Goal: Task Accomplishment & Management: Complete application form

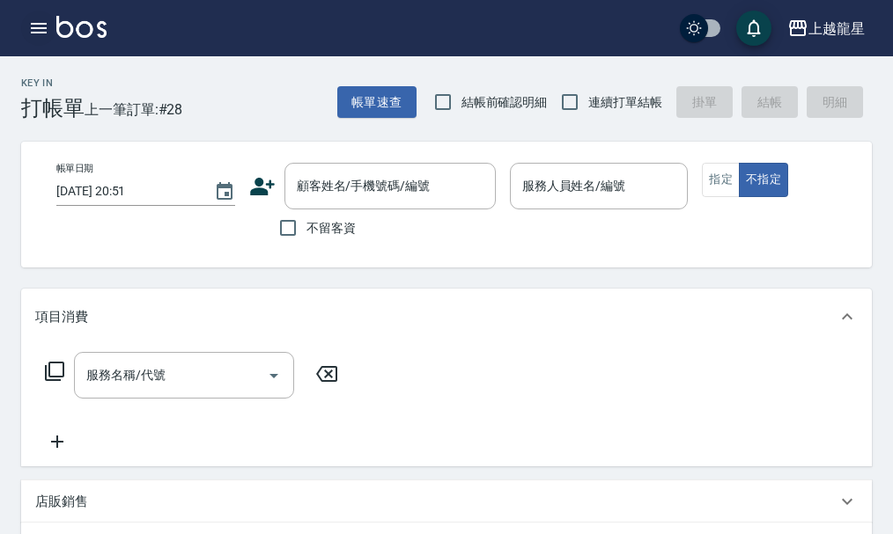
click at [39, 36] on icon "button" at bounding box center [38, 28] width 21 height 21
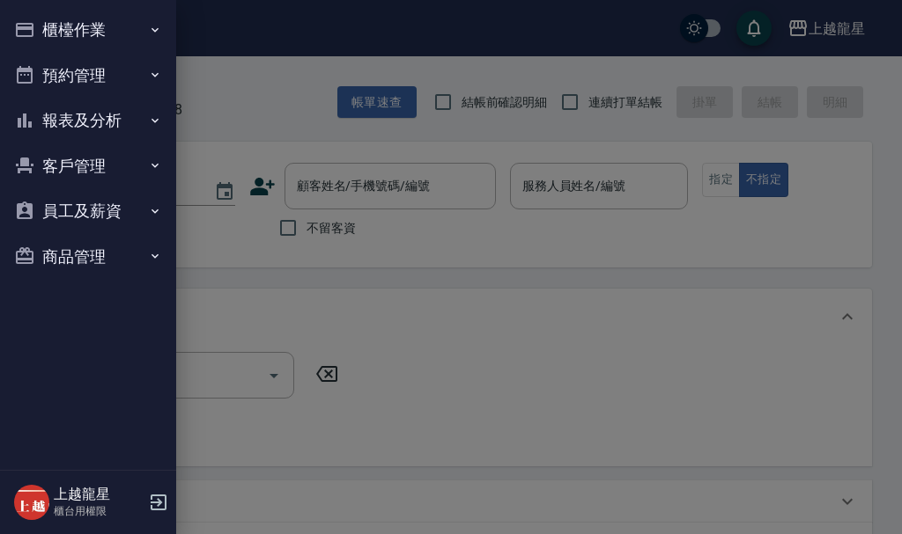
click at [39, 37] on button "櫃檯作業" at bounding box center [88, 30] width 162 height 46
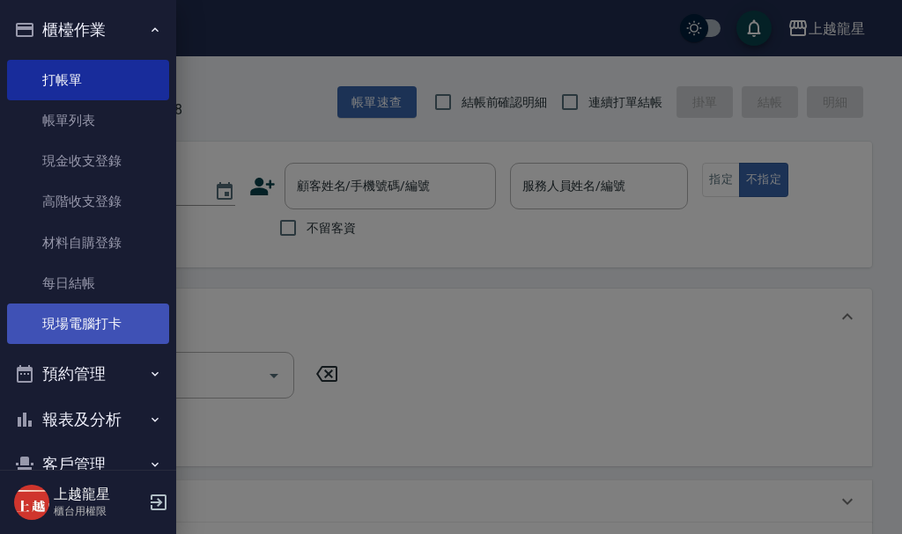
click at [83, 338] on link "現場電腦打卡" at bounding box center [88, 324] width 162 height 41
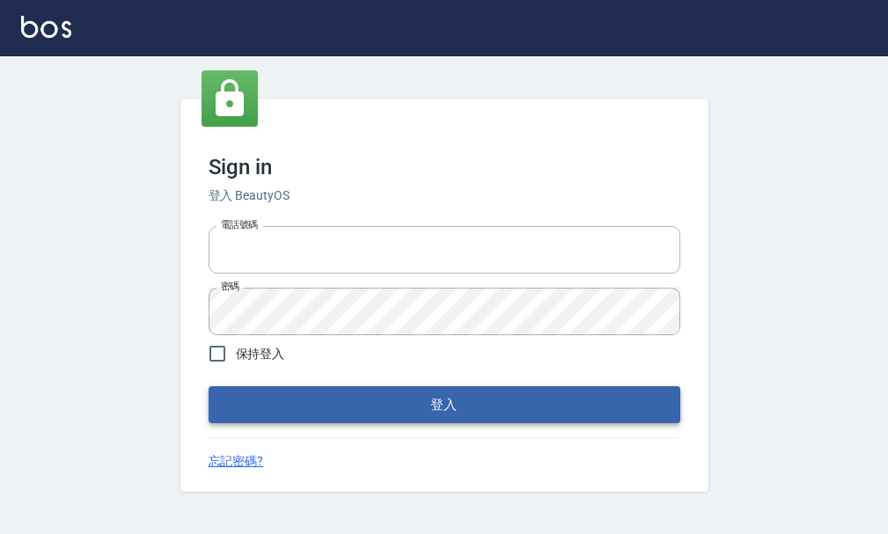
type input "25033354"
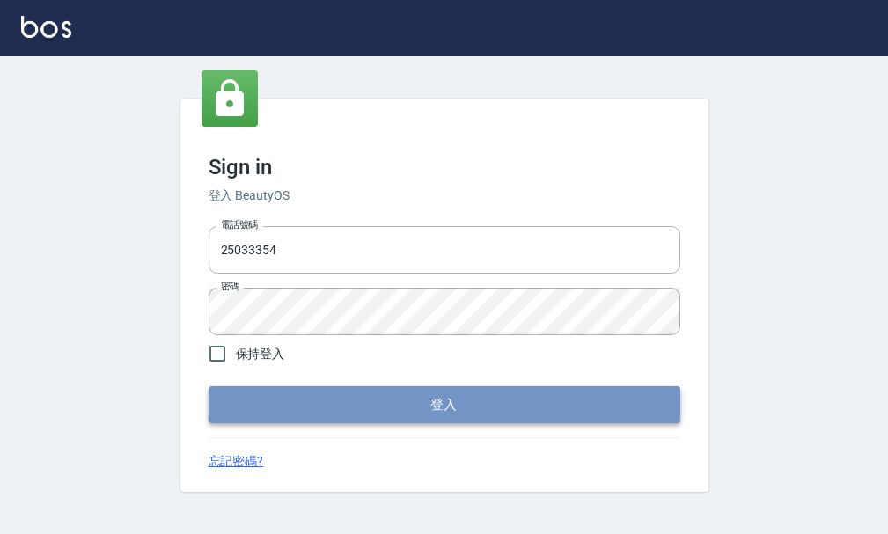
click at [414, 417] on button "登入" at bounding box center [445, 405] width 472 height 37
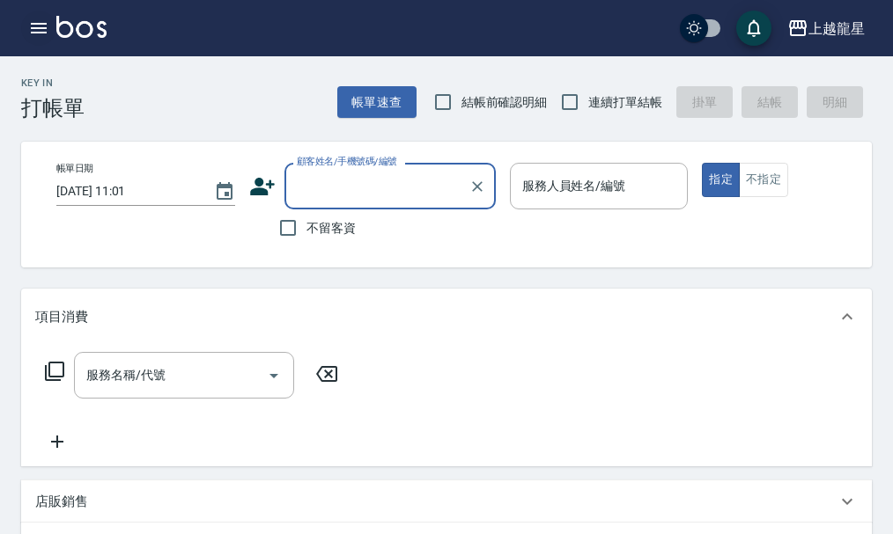
click at [35, 24] on icon "button" at bounding box center [39, 28] width 16 height 11
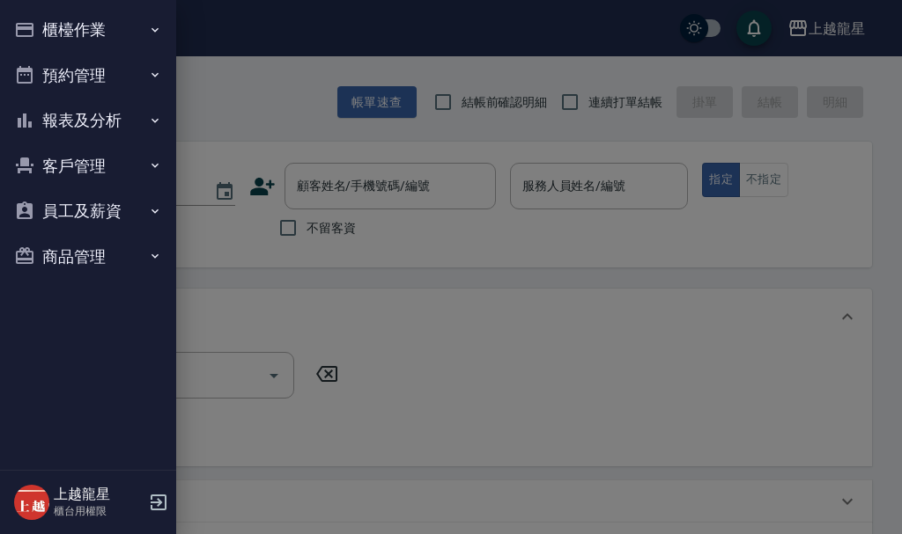
click at [44, 24] on button "櫃檯作業" at bounding box center [88, 30] width 162 height 46
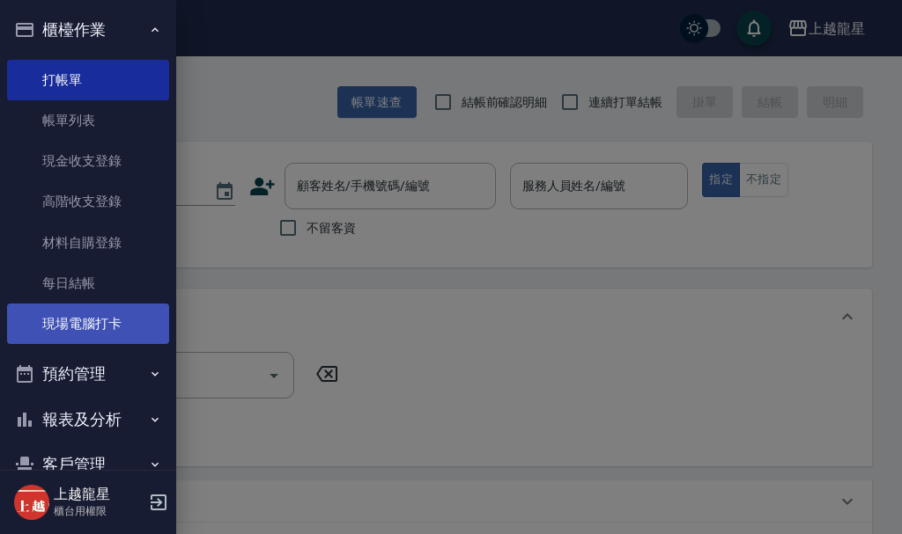
click at [55, 317] on link "現場電腦打卡" at bounding box center [88, 324] width 162 height 41
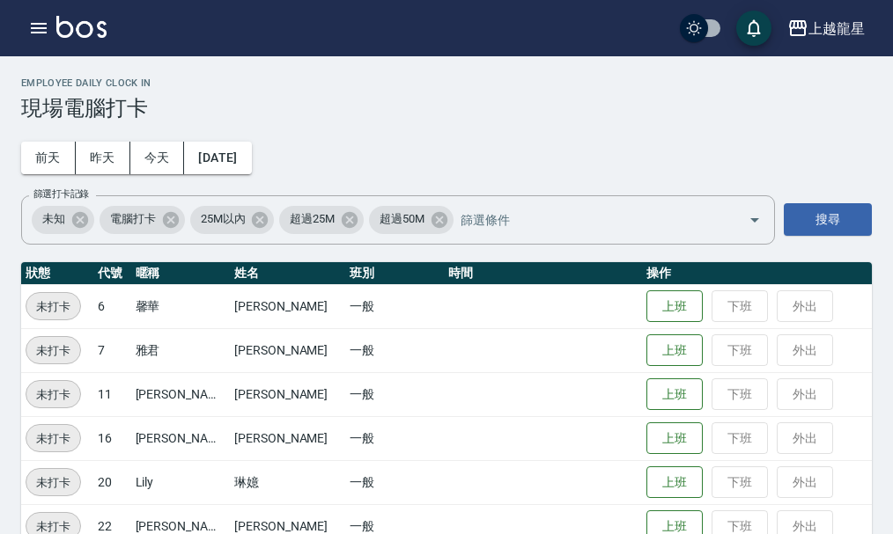
scroll to position [36, 0]
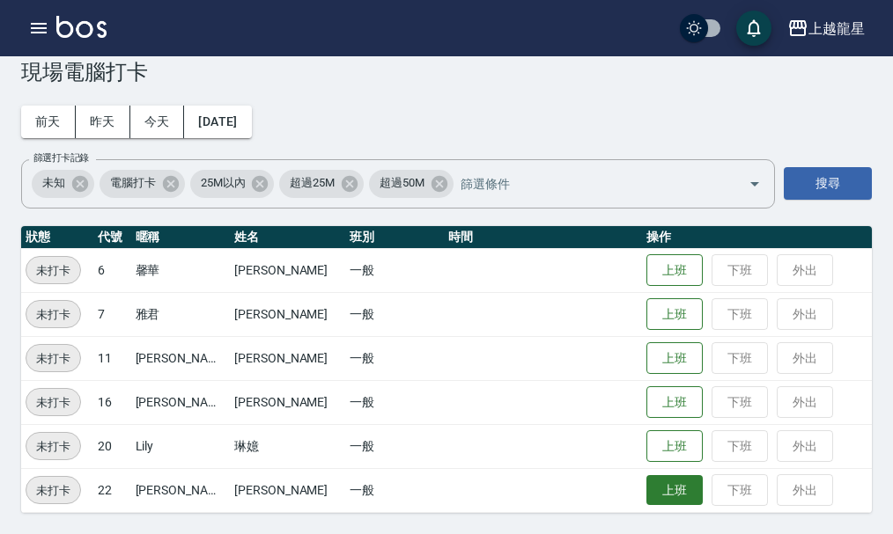
click at [653, 485] on button "上班" at bounding box center [674, 490] width 56 height 31
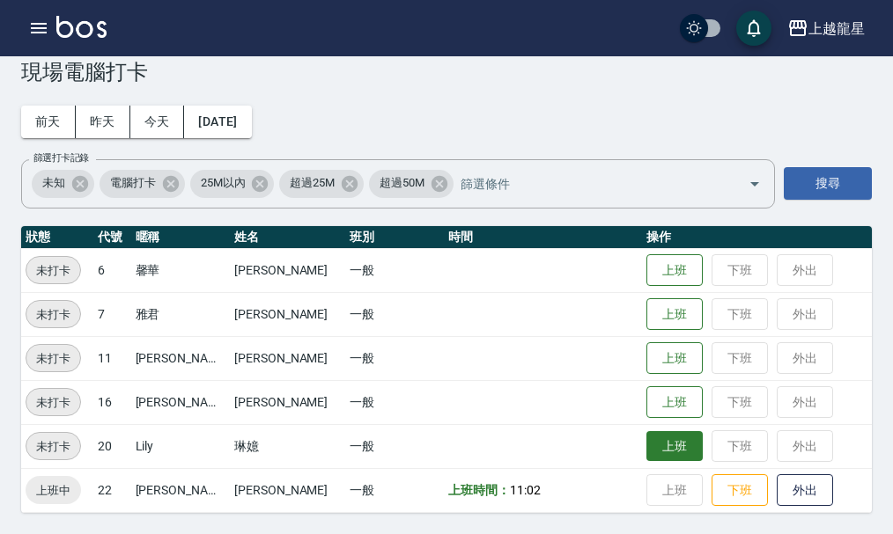
click at [657, 432] on button "上班" at bounding box center [674, 446] width 56 height 31
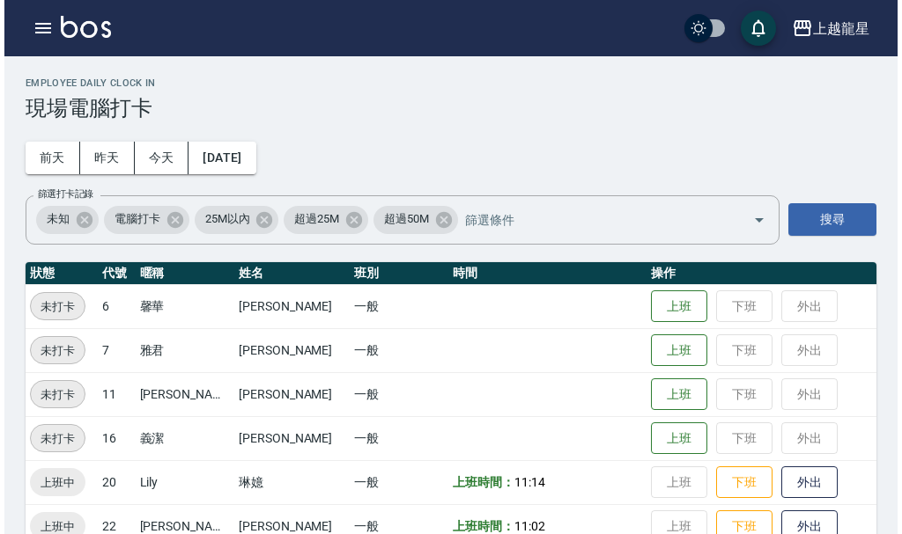
scroll to position [36, 0]
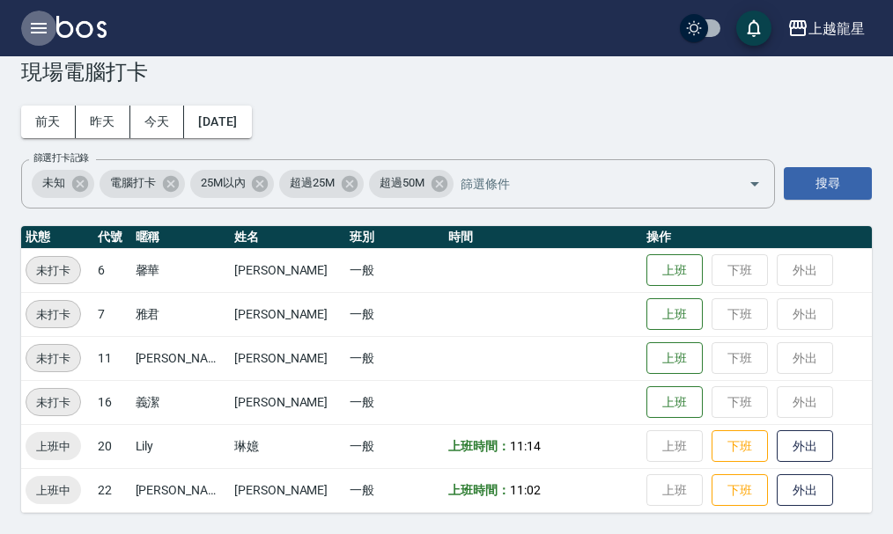
click at [31, 27] on icon "button" at bounding box center [39, 28] width 16 height 11
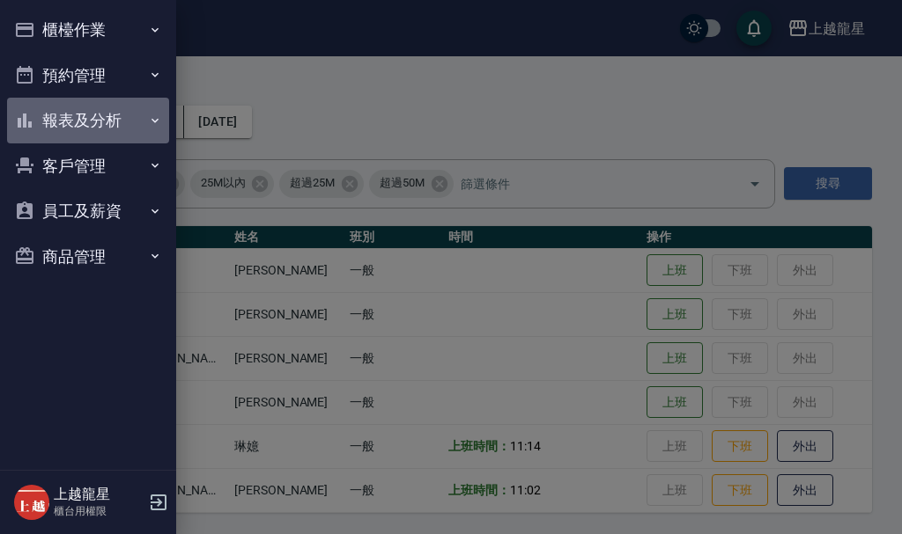
click at [94, 128] on button "報表及分析" at bounding box center [88, 121] width 162 height 46
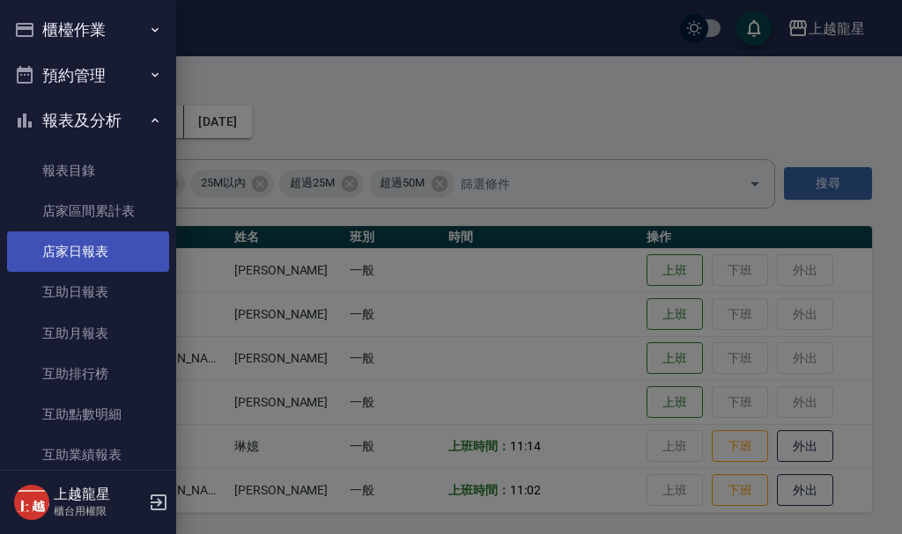
click at [90, 244] on link "店家日報表" at bounding box center [88, 252] width 162 height 41
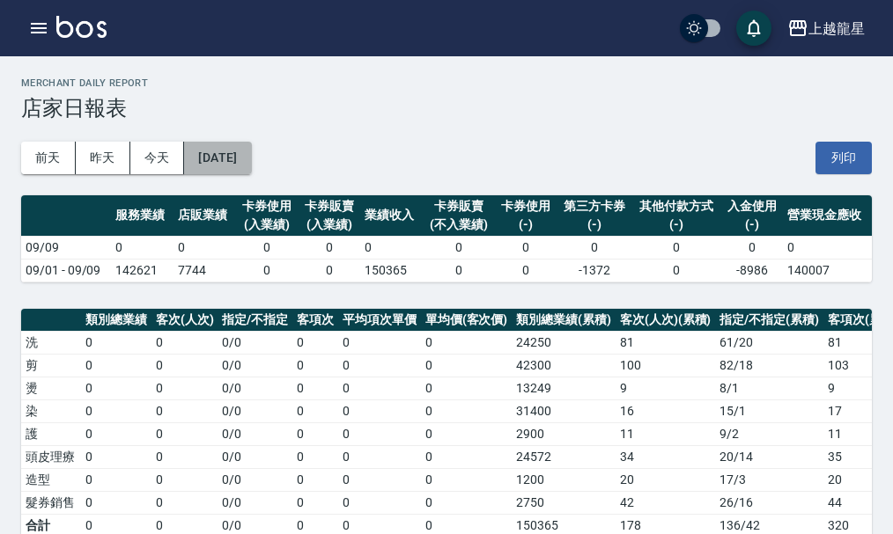
click at [251, 160] on button "[DATE]" at bounding box center [217, 158] width 67 height 33
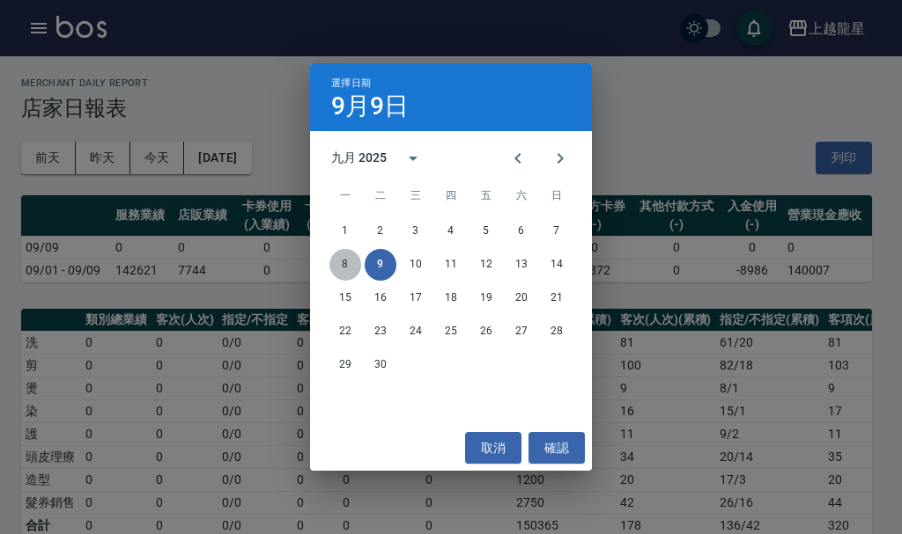
click at [350, 265] on button "8" at bounding box center [345, 265] width 32 height 32
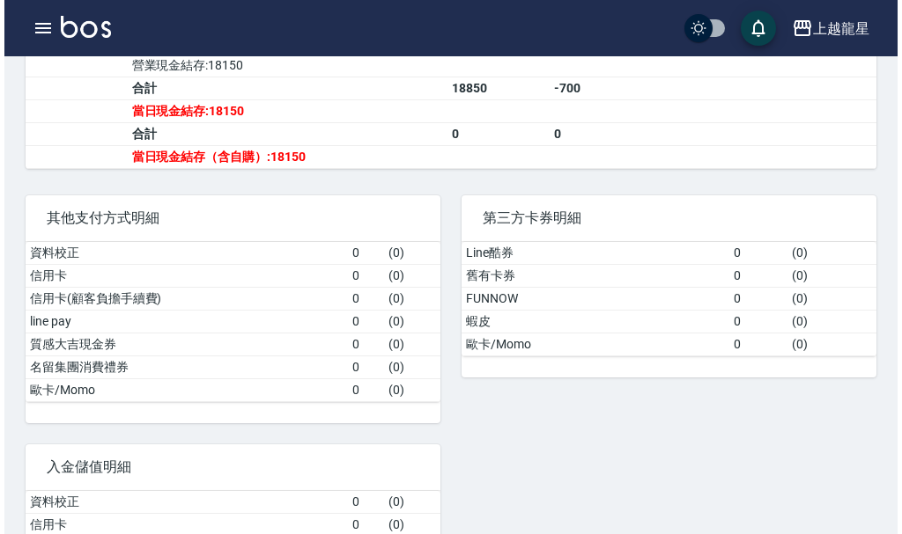
scroll to position [704, 0]
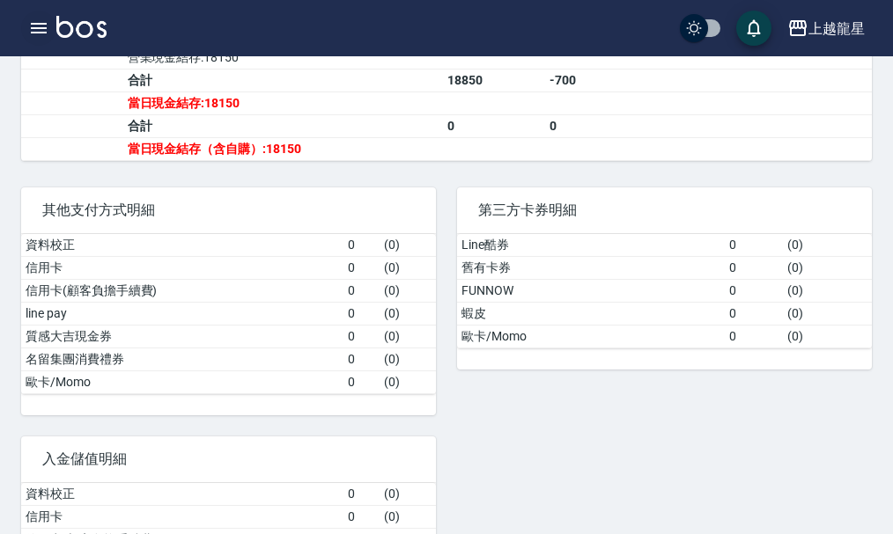
click at [41, 16] on button "button" at bounding box center [38, 28] width 35 height 35
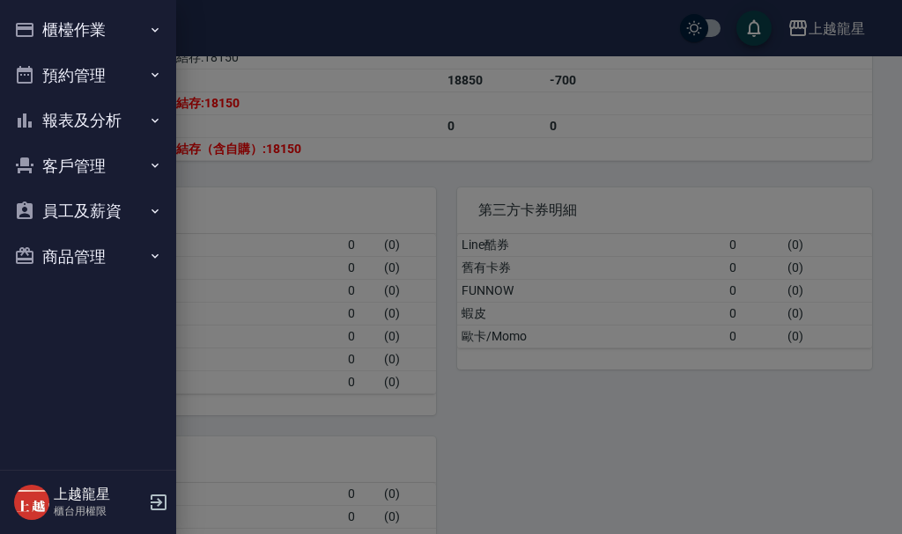
click at [80, 24] on button "櫃檯作業" at bounding box center [88, 30] width 162 height 46
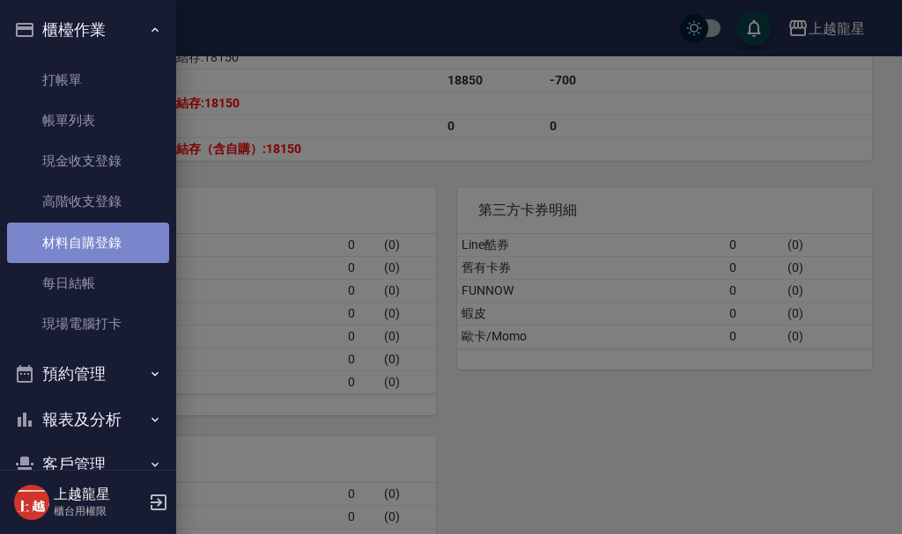
click at [129, 240] on link "材料自購登錄" at bounding box center [88, 243] width 162 height 41
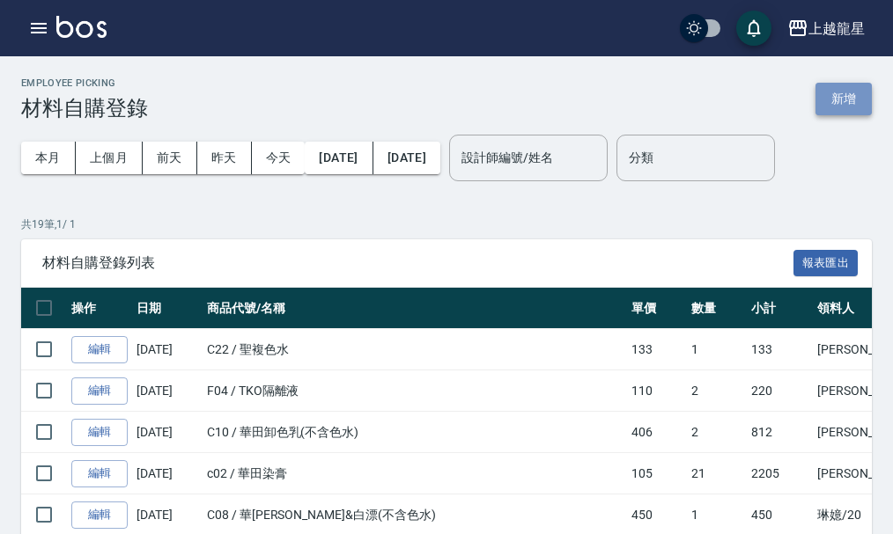
click at [847, 88] on button "新增" at bounding box center [843, 99] width 56 height 33
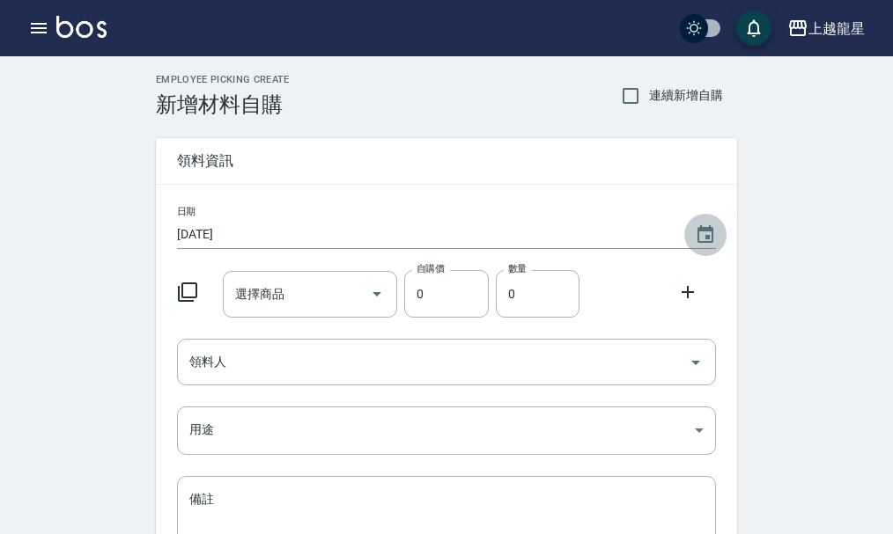
click at [698, 232] on icon "Choose date, selected date is 2025-09-09" at bounding box center [705, 234] width 16 height 18
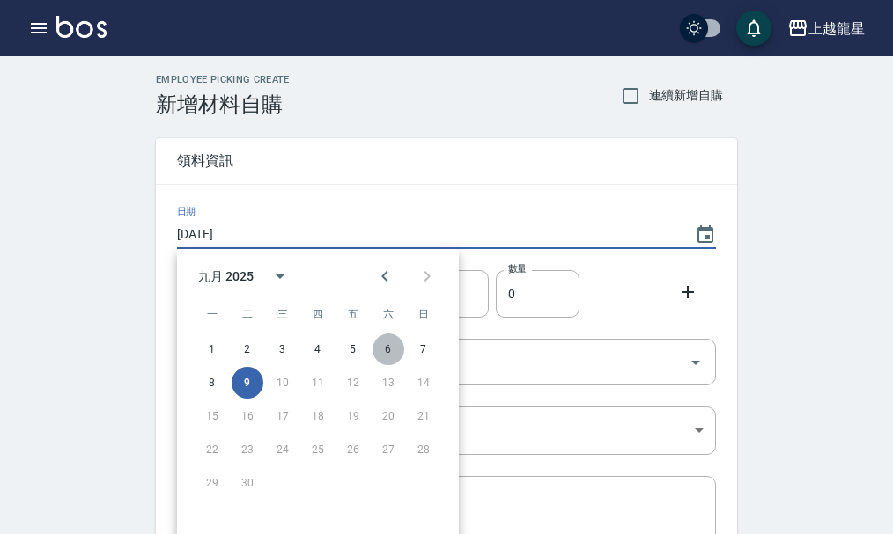
click at [396, 347] on button "6" at bounding box center [388, 350] width 32 height 32
type input "2025/09/06"
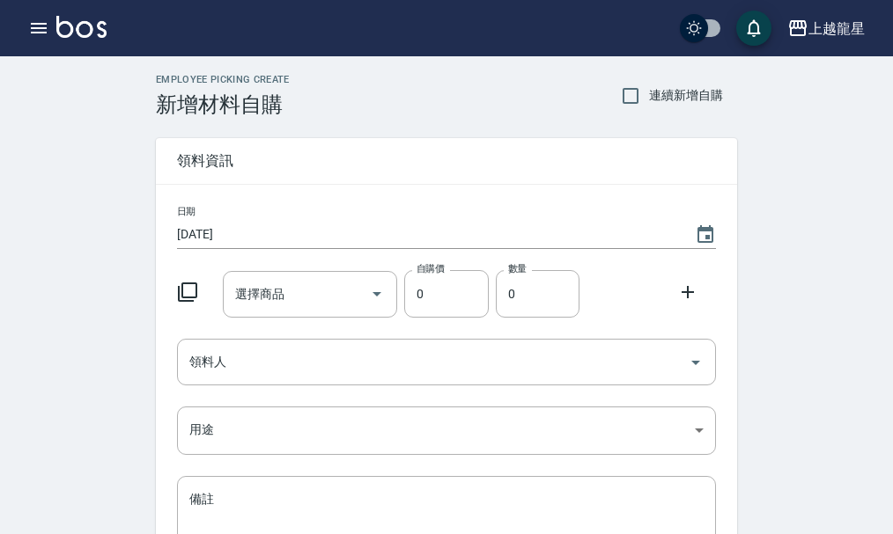
click at [189, 291] on icon at bounding box center [187, 292] width 21 height 21
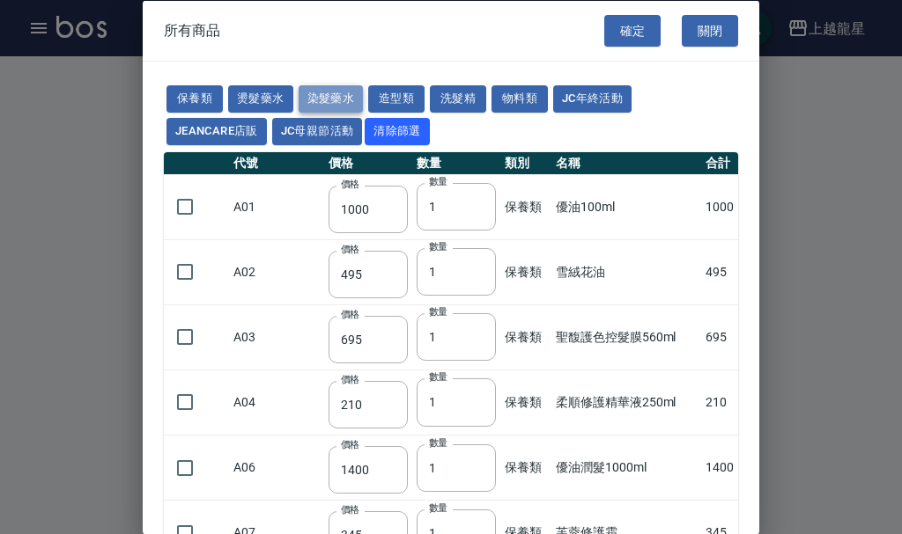
click at [310, 103] on button "染髮藥水" at bounding box center [331, 98] width 65 height 27
type input "105"
type input "100"
type input "105"
type input "100"
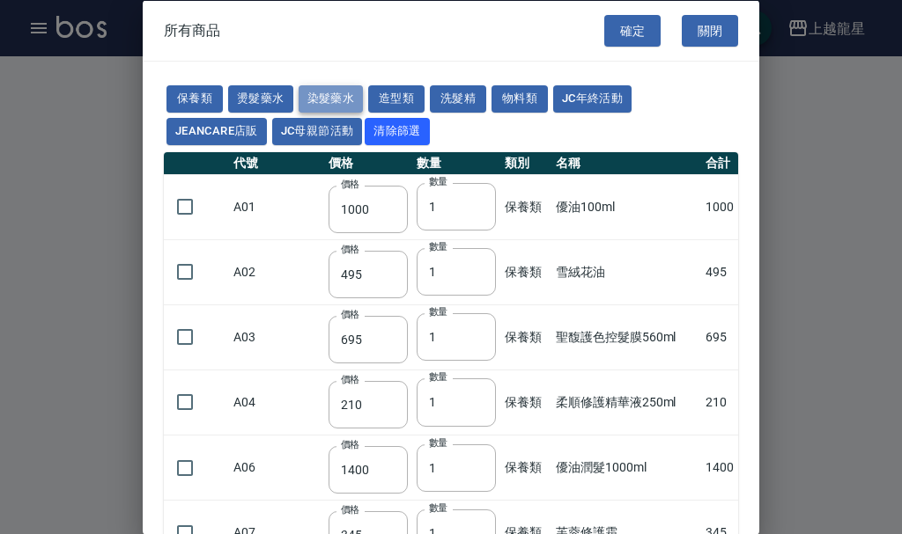
type input "100"
type input "450"
type input "100"
type input "406"
type input "100"
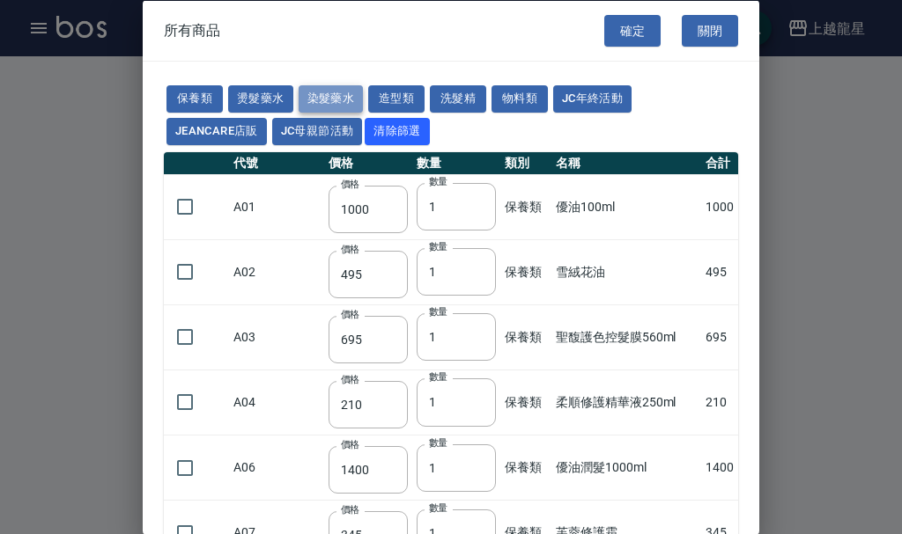
type input "100"
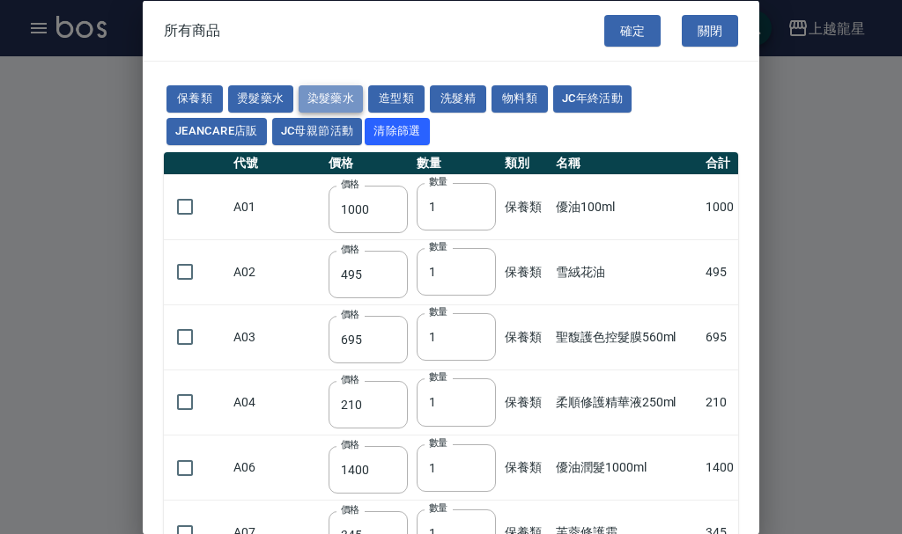
type input "100"
type input "133"
type input "100"
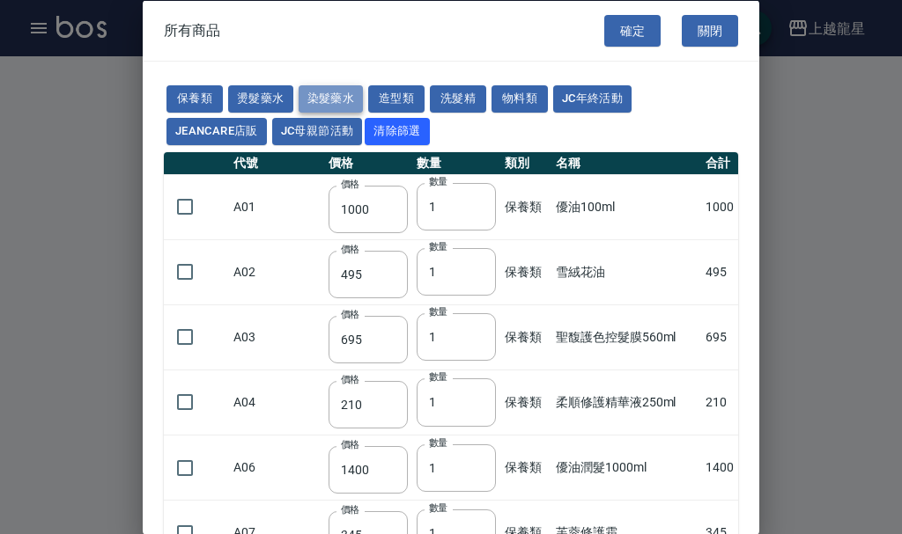
type input "133"
type input "186"
type input "133"
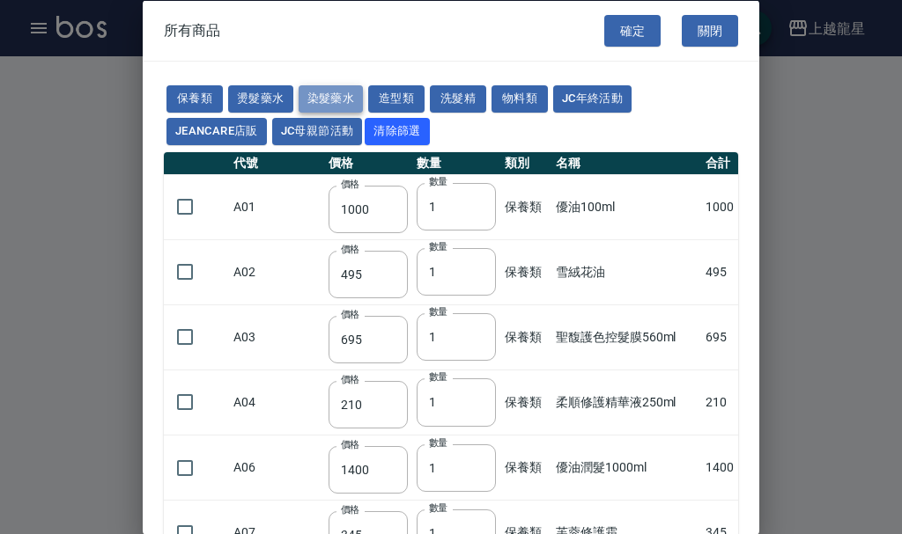
type input "133"
type input "441"
type input "133"
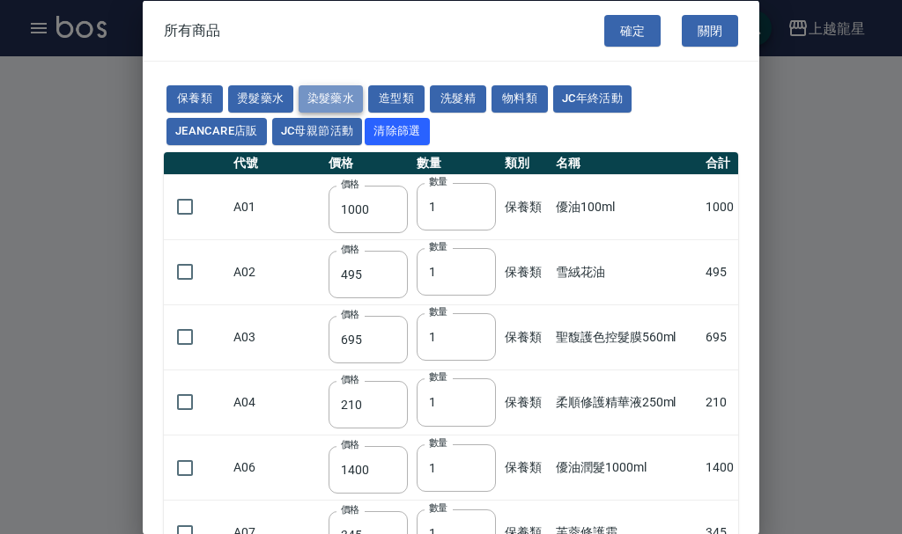
type input "350"
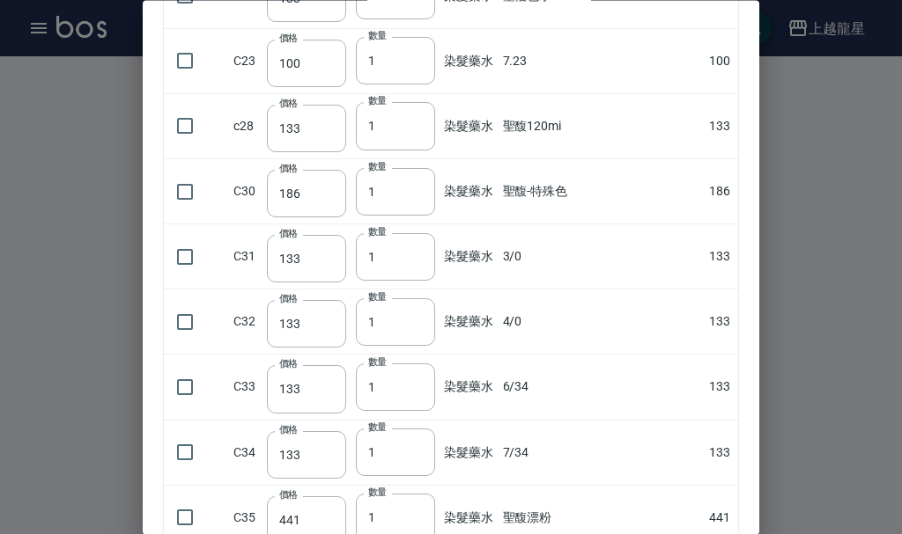
scroll to position [1321, 0]
click at [189, 384] on input "checkbox" at bounding box center [184, 386] width 37 height 37
checkbox input "true"
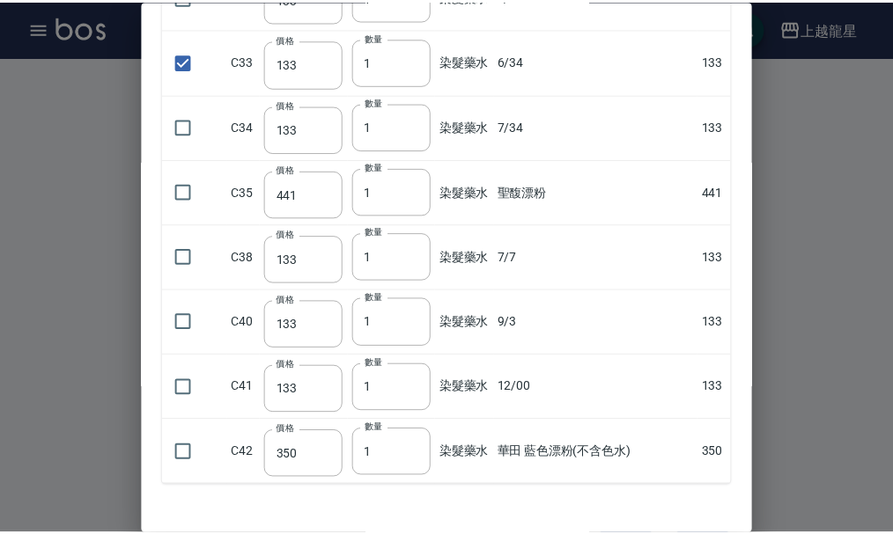
scroll to position [1707, 0]
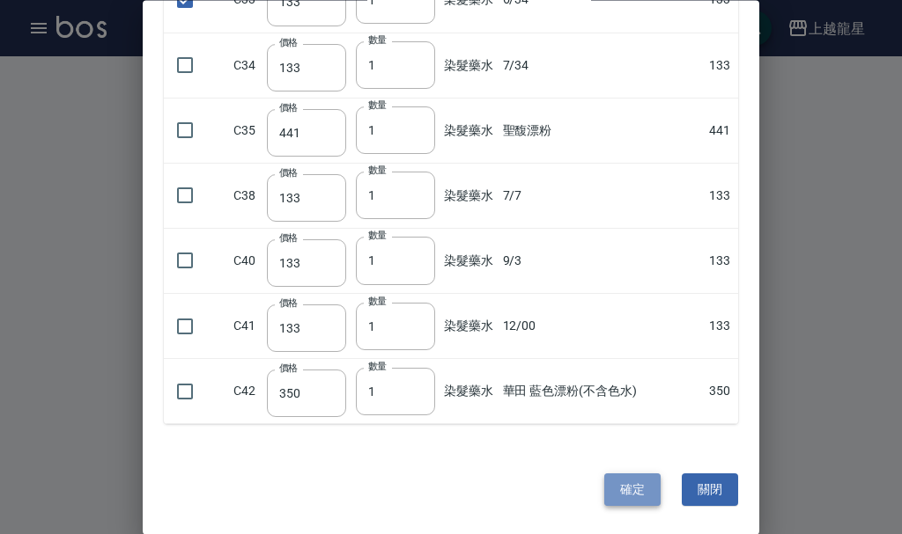
click at [623, 497] on button "確定" at bounding box center [632, 491] width 56 height 33
type input "6/34"
type input "133"
type input "1"
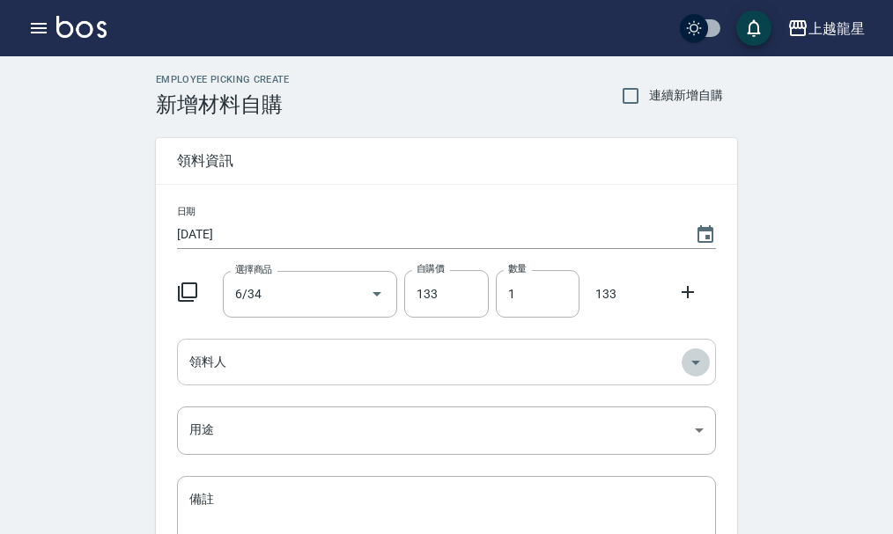
click at [703, 360] on icon "Open" at bounding box center [695, 362] width 21 height 21
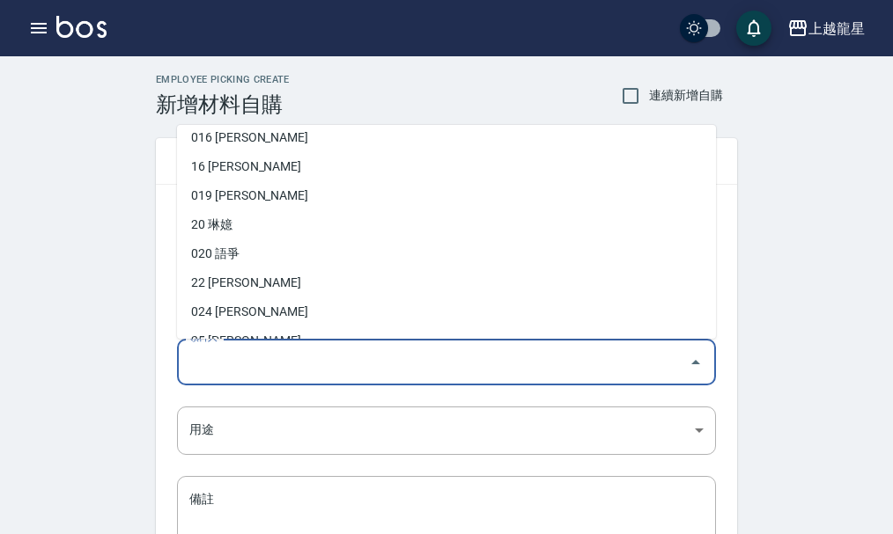
scroll to position [410, 0]
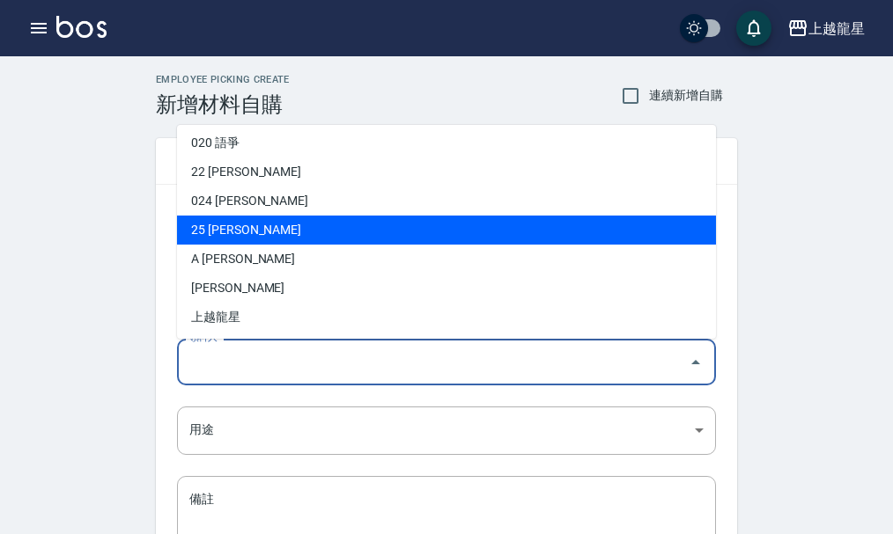
click at [219, 221] on li "25 賴淑雲" at bounding box center [446, 230] width 539 height 29
type input "賴淑雲"
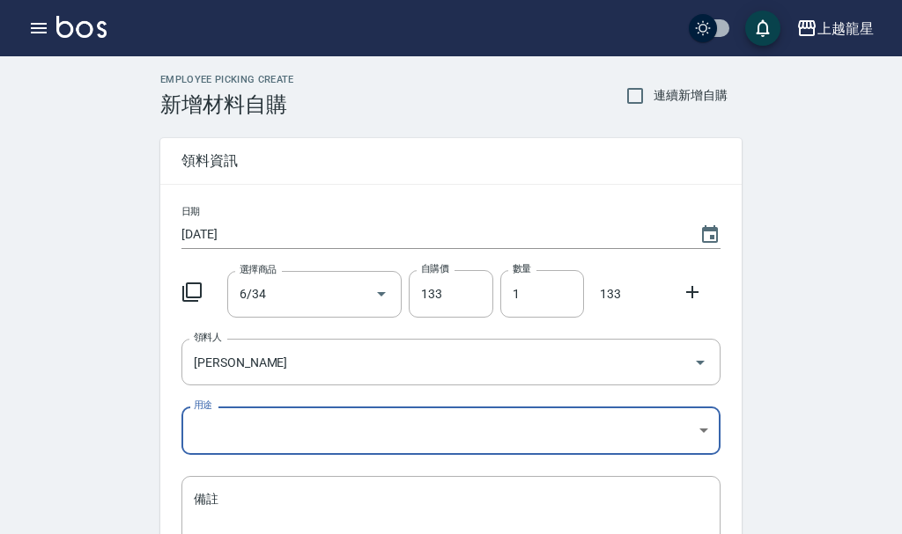
click at [698, 433] on body "上越龍星 登出 櫃檯作業 打帳單 帳單列表 現金收支登錄 高階收支登錄 材料自購登錄 每日結帳 現場電腦打卡 預約管理 預約管理 單日預約紀錄 單週預約紀錄 …" at bounding box center [451, 363] width 902 height 726
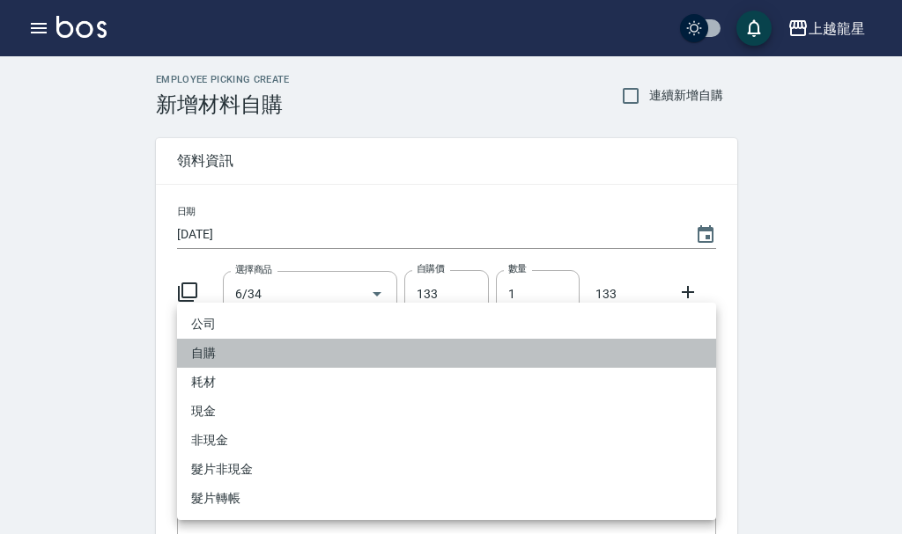
click at [220, 358] on li "自購" at bounding box center [446, 353] width 539 height 29
type input "自購"
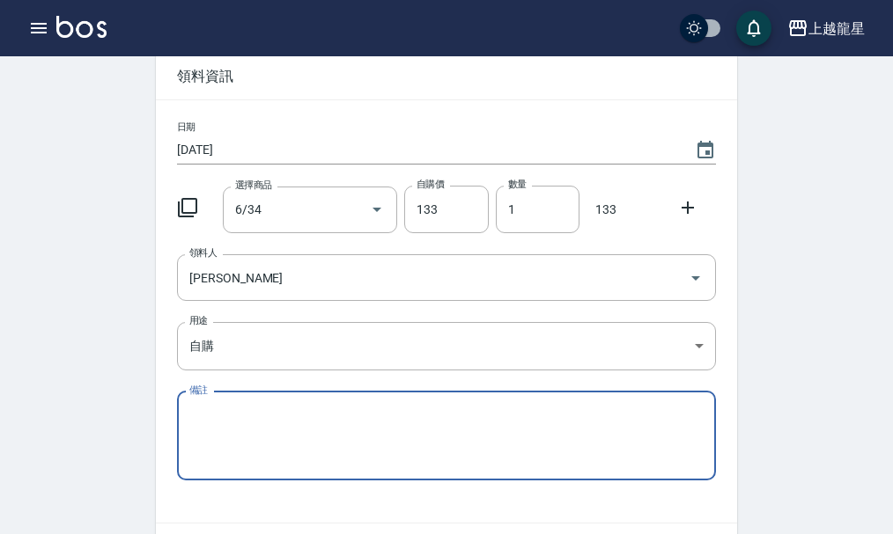
scroll to position [194, 0]
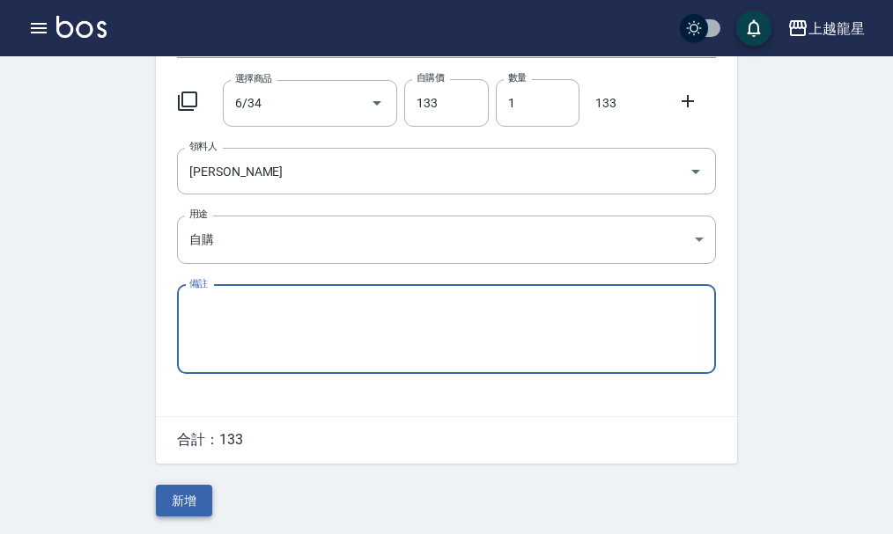
click at [178, 503] on button "新增" at bounding box center [184, 501] width 56 height 33
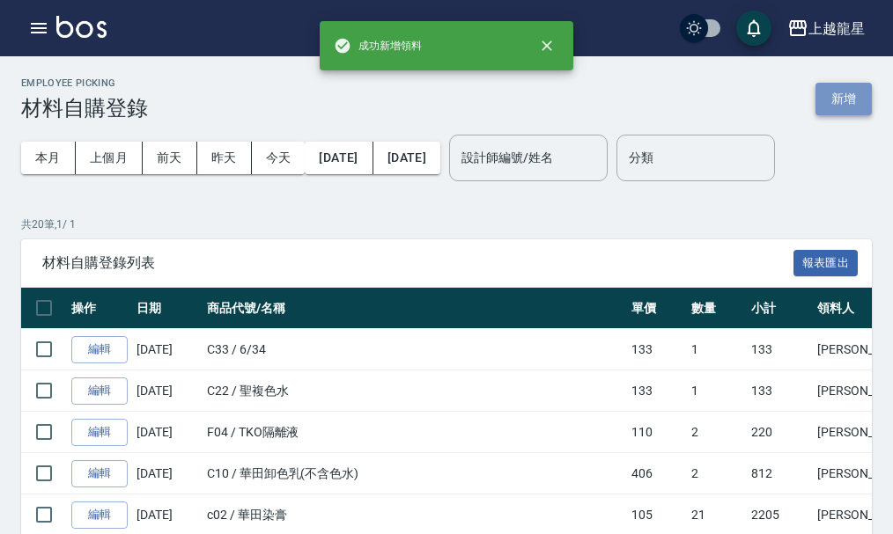
click at [844, 103] on button "新增" at bounding box center [843, 99] width 56 height 33
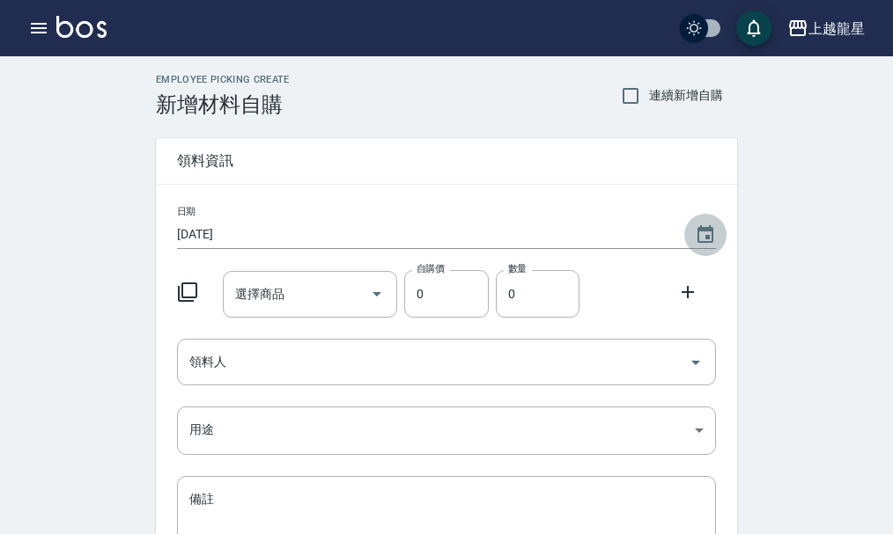
click at [704, 237] on icon "Choose date, selected date is 2025-09-09" at bounding box center [705, 235] width 21 height 21
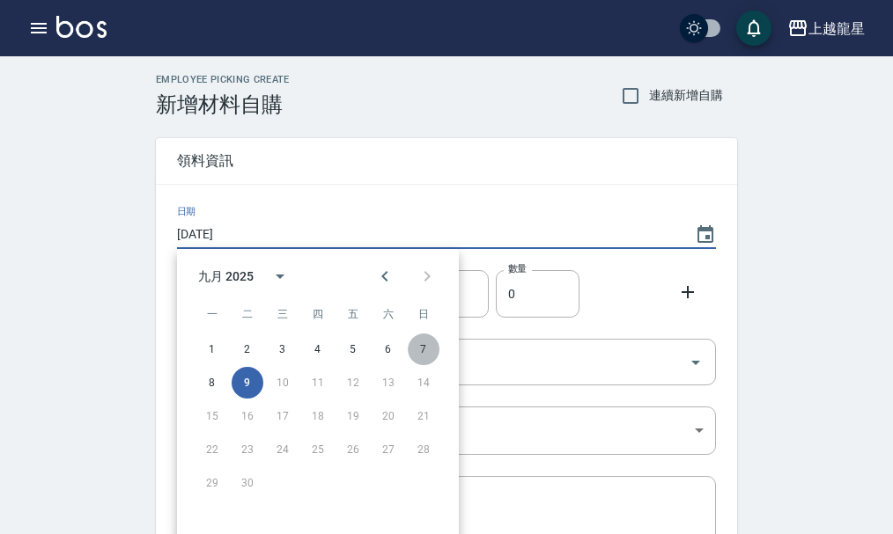
click at [432, 349] on button "7" at bounding box center [424, 350] width 32 height 32
type input "2025/09/07"
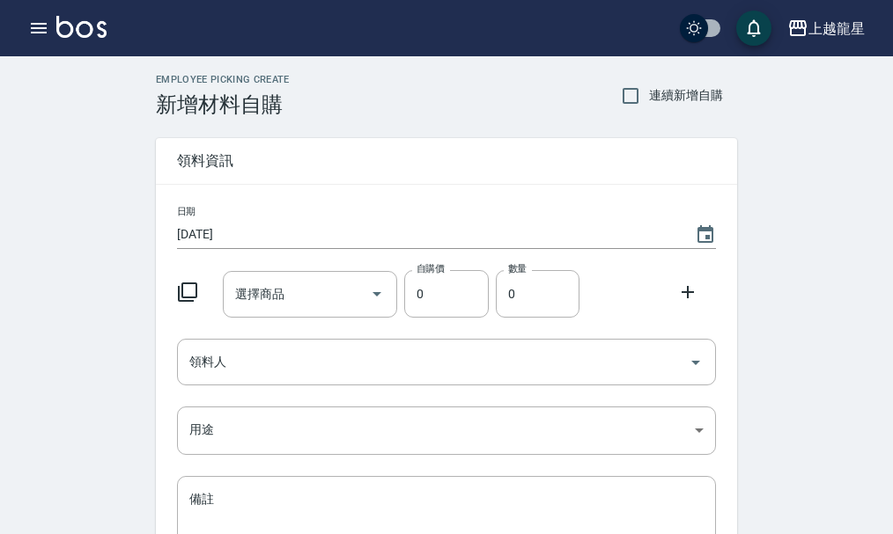
click at [189, 291] on icon at bounding box center [187, 292] width 21 height 21
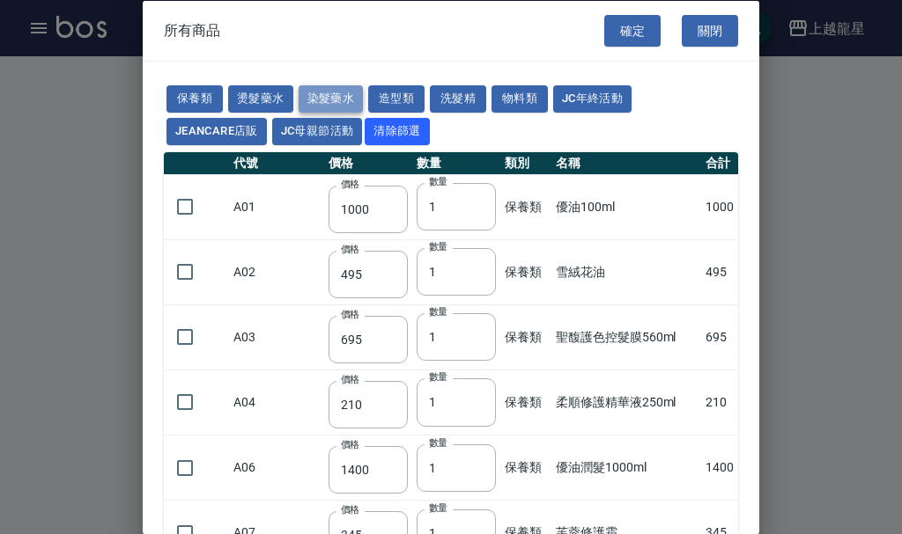
click at [315, 92] on button "染髮藥水" at bounding box center [331, 98] width 65 height 27
type input "105"
type input "100"
type input "105"
type input "100"
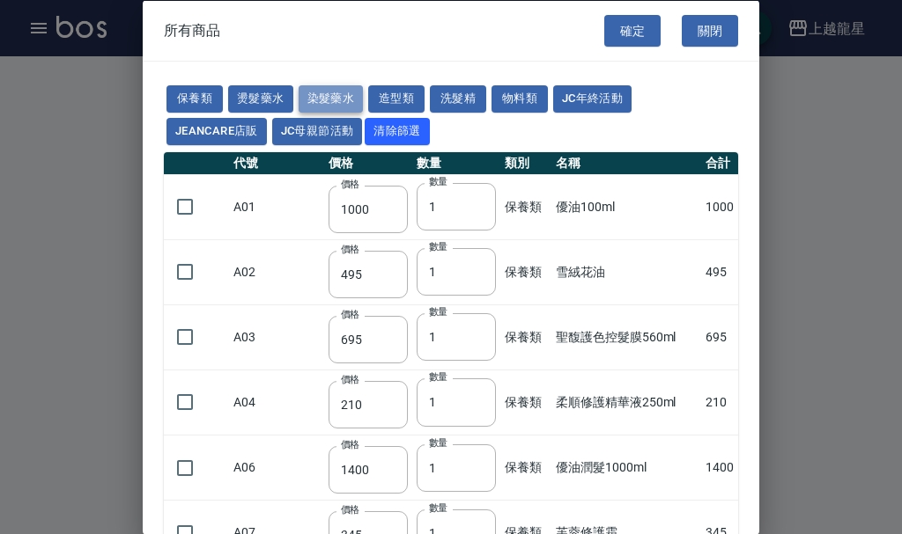
type input "100"
type input "450"
type input "100"
type input "406"
type input "100"
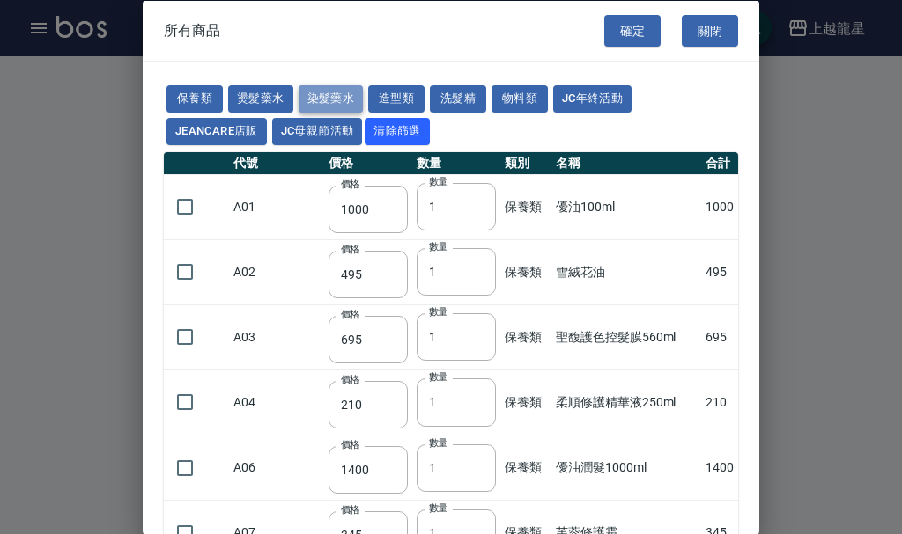
type input "100"
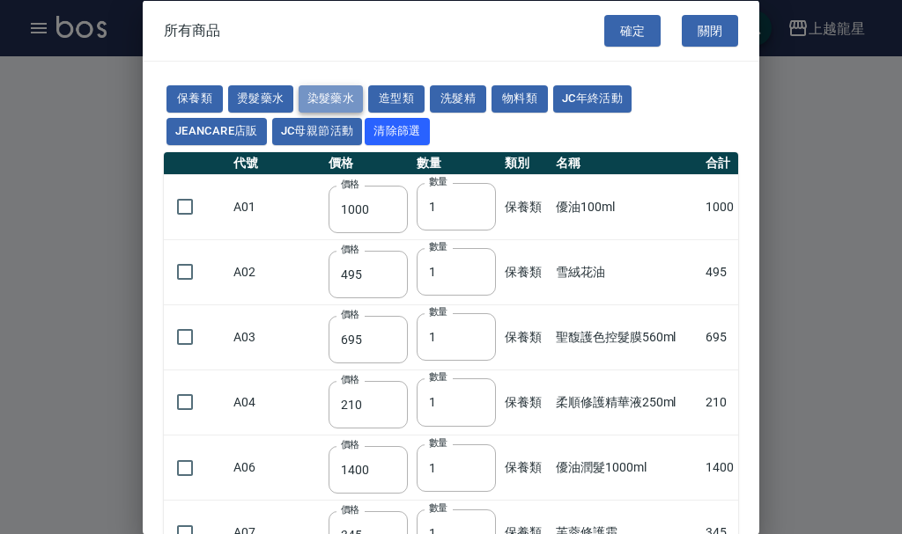
type input "100"
type input "133"
type input "100"
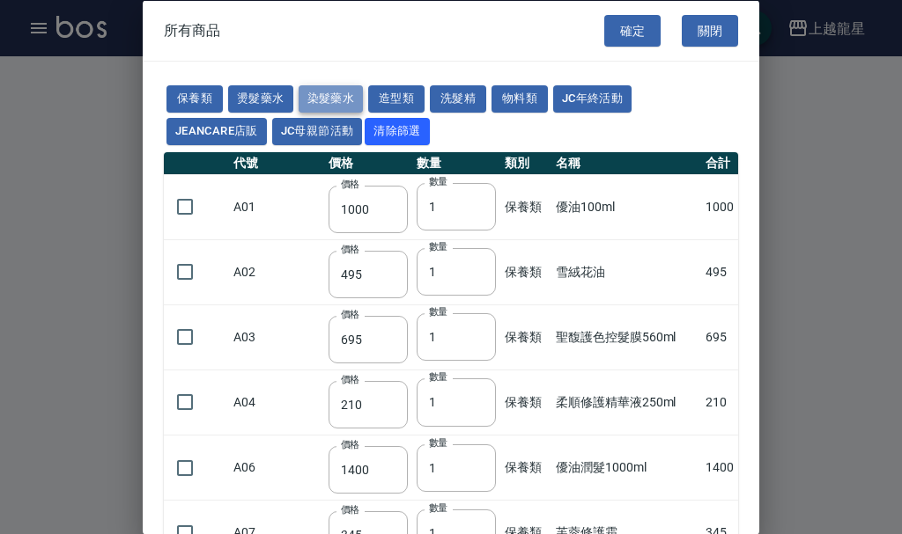
type input "133"
type input "186"
type input "133"
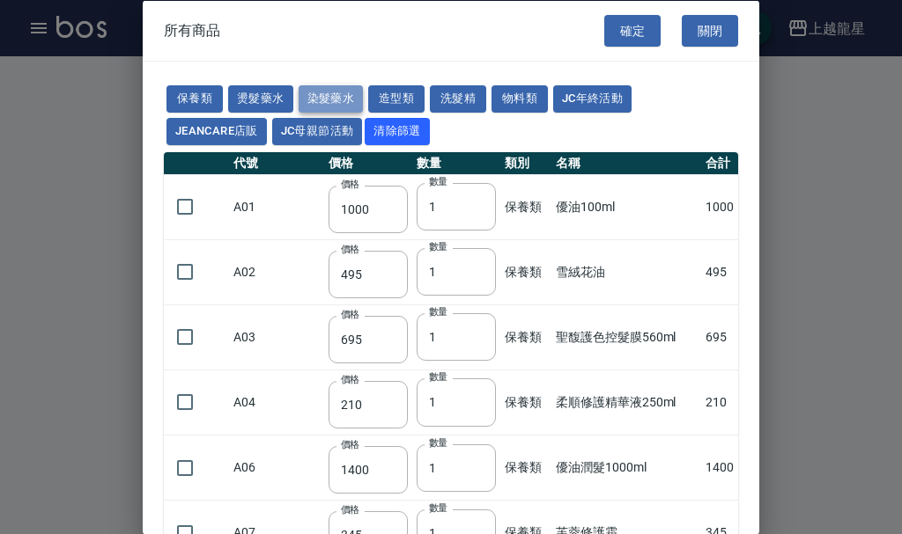
type input "133"
type input "441"
type input "133"
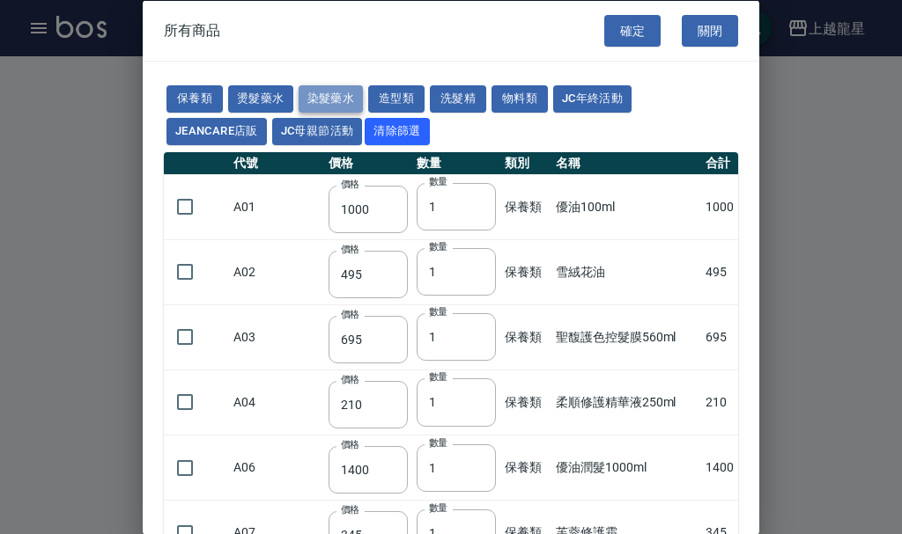
type input "350"
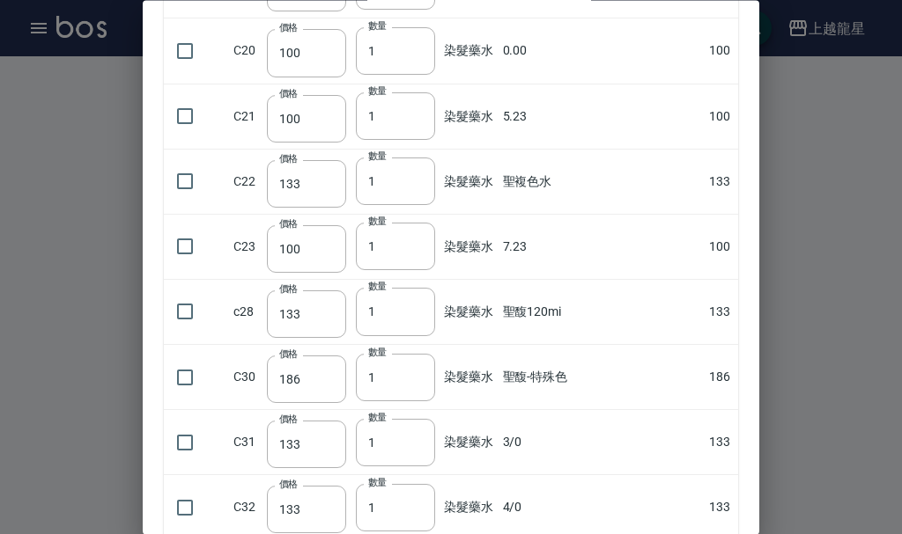
scroll to position [1145, 0]
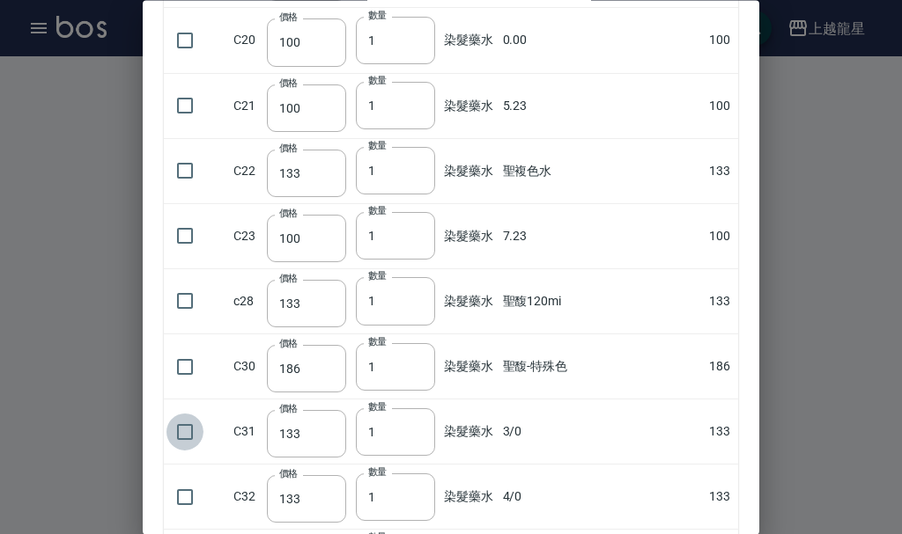
click at [186, 431] on input "checkbox" at bounding box center [184, 432] width 37 height 37
checkbox input "true"
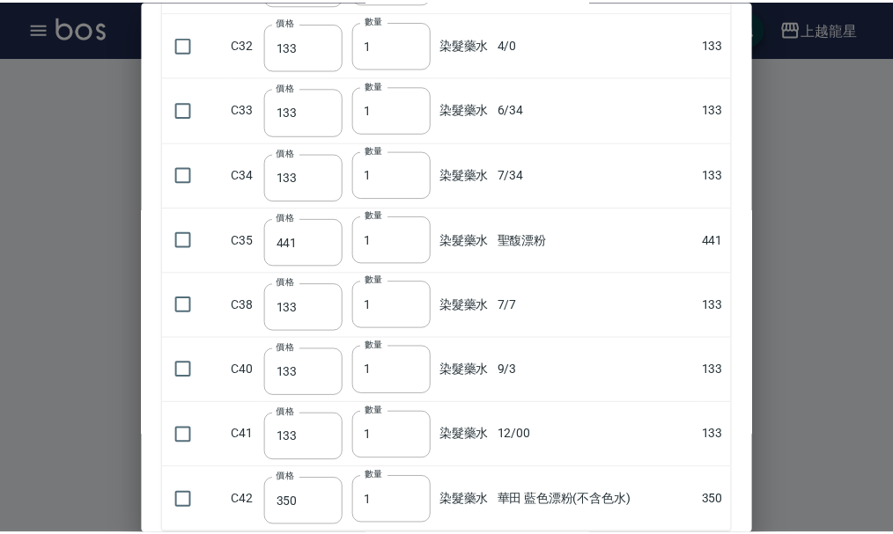
scroll to position [1707, 0]
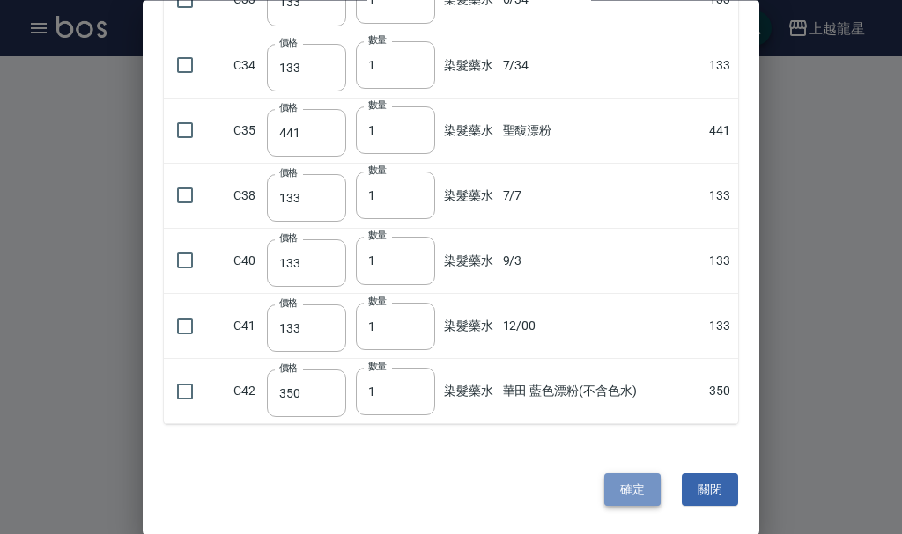
click at [617, 499] on button "確定" at bounding box center [632, 491] width 56 height 33
type input "3/0"
type input "133"
type input "1"
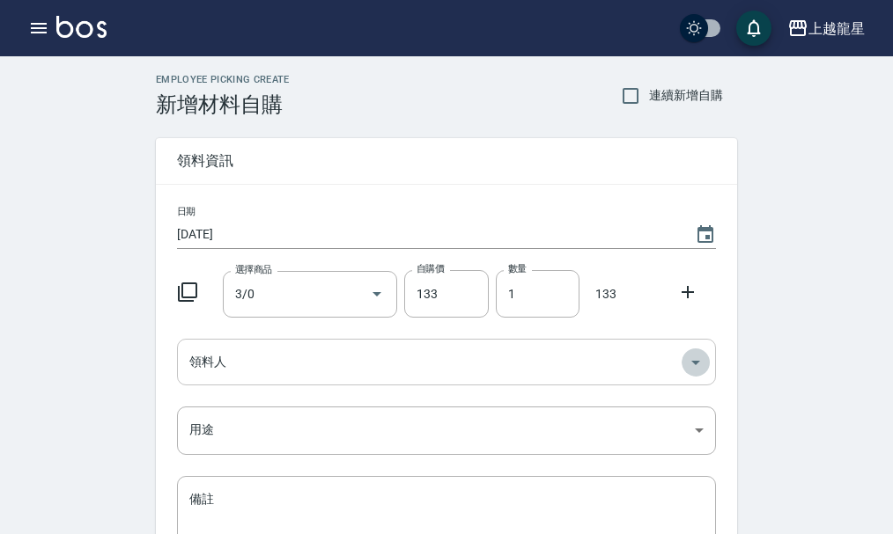
click at [700, 360] on icon "Open" at bounding box center [695, 362] width 21 height 21
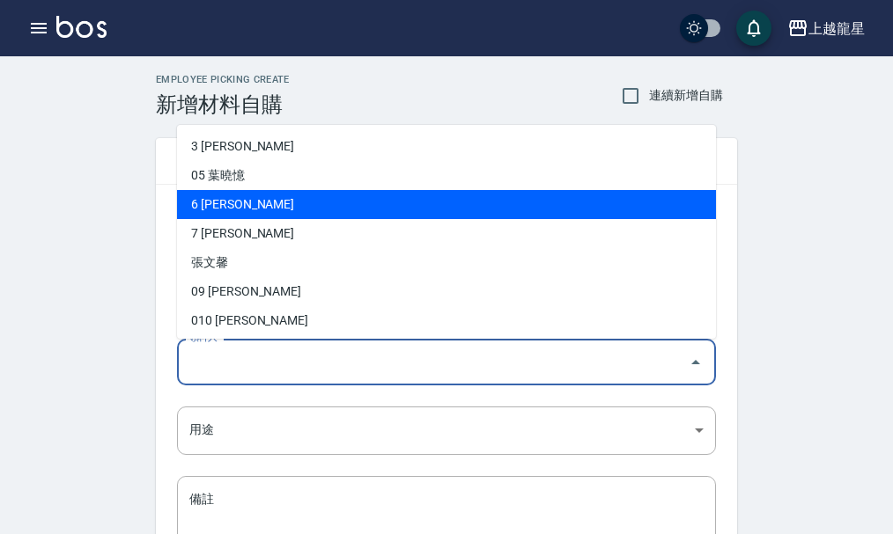
click at [203, 210] on li "6 黃馨華" at bounding box center [446, 204] width 539 height 29
type input "黃馨華"
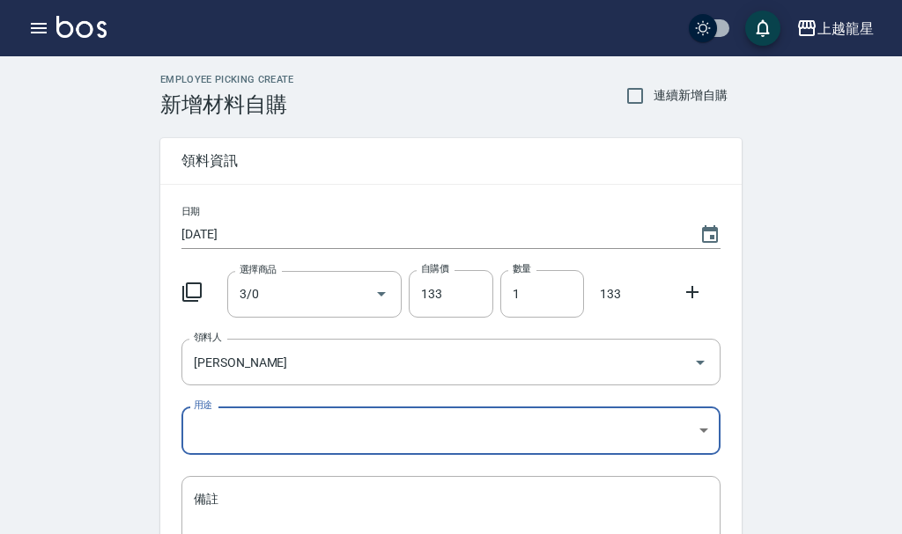
click at [703, 431] on body "上越龍星 登出 櫃檯作業 打帳單 帳單列表 現金收支登錄 高階收支登錄 材料自購登錄 每日結帳 現場電腦打卡 預約管理 預約管理 單日預約紀錄 單週預約紀錄 …" at bounding box center [451, 363] width 902 height 726
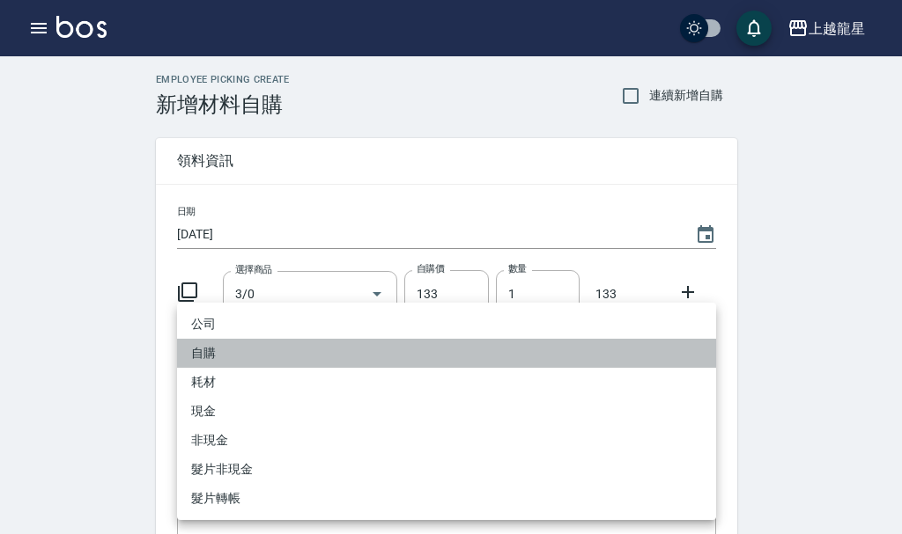
click at [201, 353] on li "自購" at bounding box center [446, 353] width 539 height 29
type input "自購"
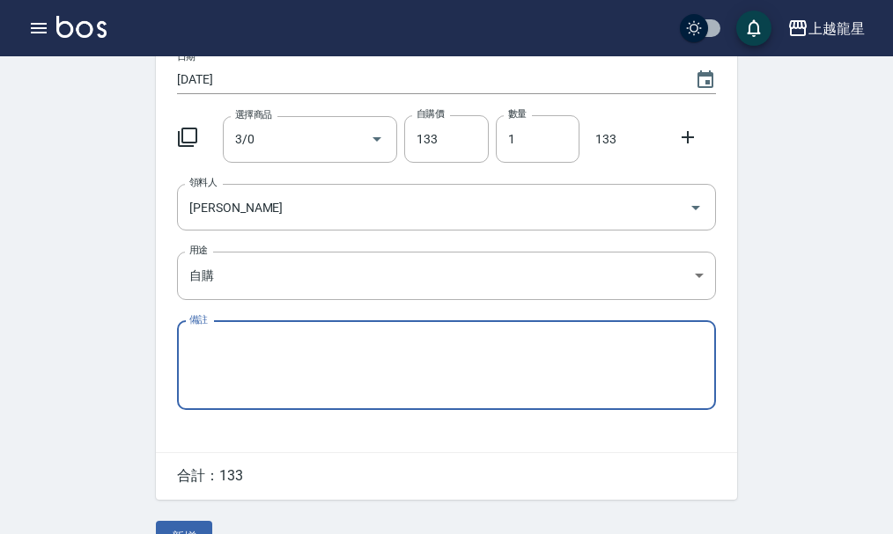
scroll to position [194, 0]
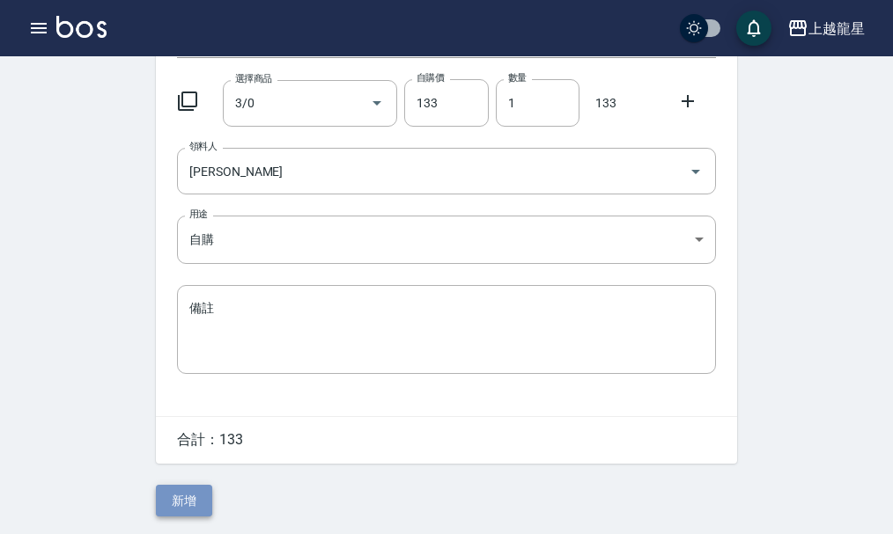
click at [184, 495] on button "新增" at bounding box center [184, 501] width 56 height 33
